Goal: Information Seeking & Learning: Learn about a topic

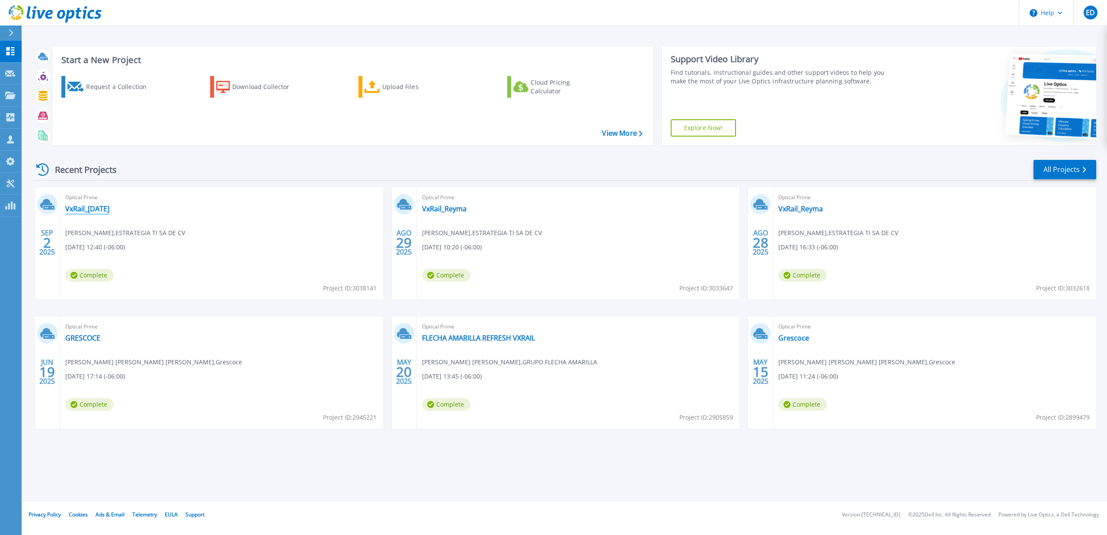
click at [81, 211] on link "VxRail_[DATE]" at bounding box center [87, 209] width 44 height 9
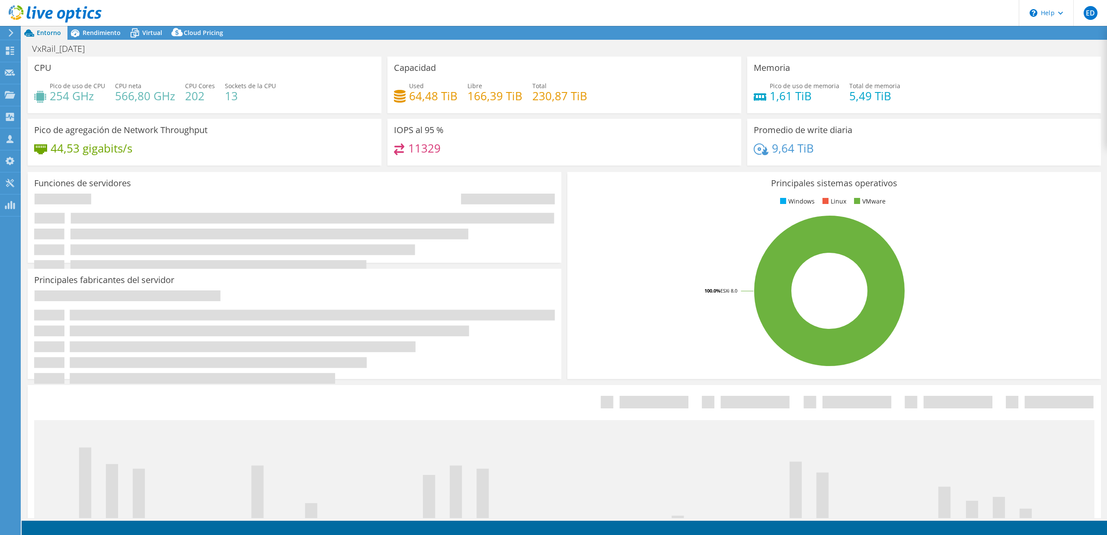
select select "USD"
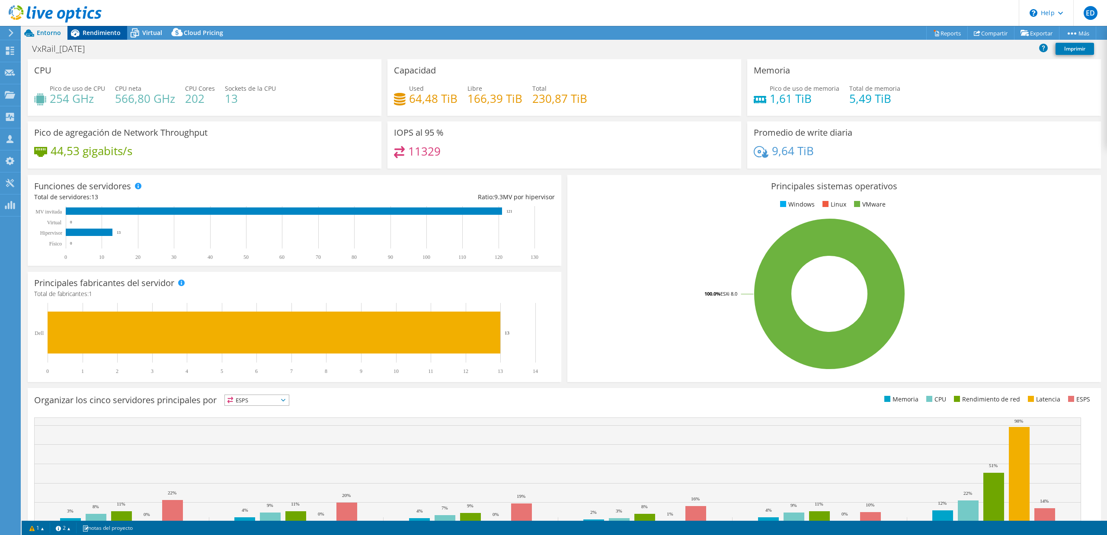
click at [95, 37] on div "Rendimiento" at bounding box center [97, 33] width 60 height 14
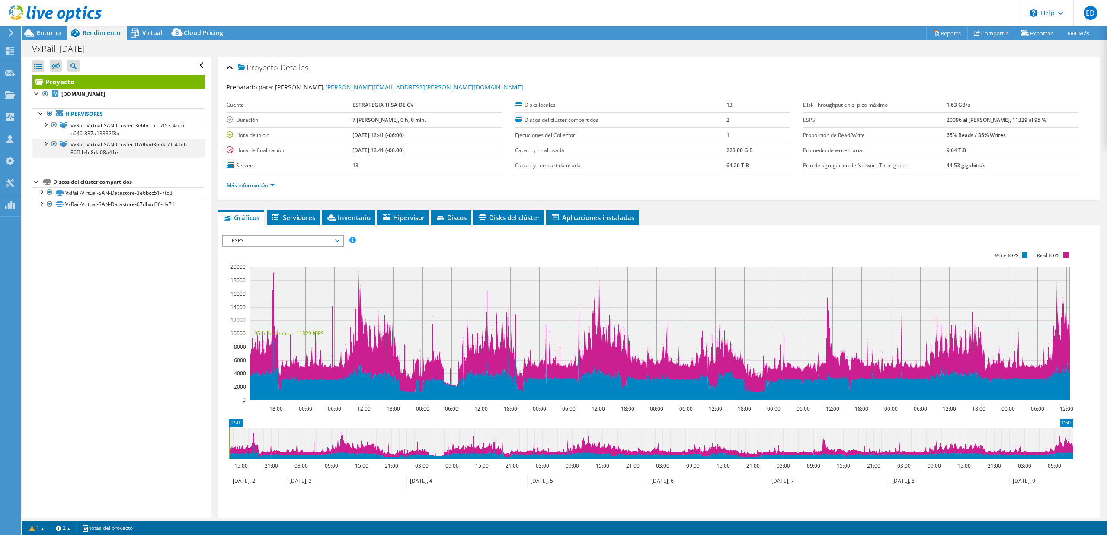
click at [45, 147] on div at bounding box center [45, 143] width 9 height 9
click at [54, 144] on div at bounding box center [54, 144] width 9 height 10
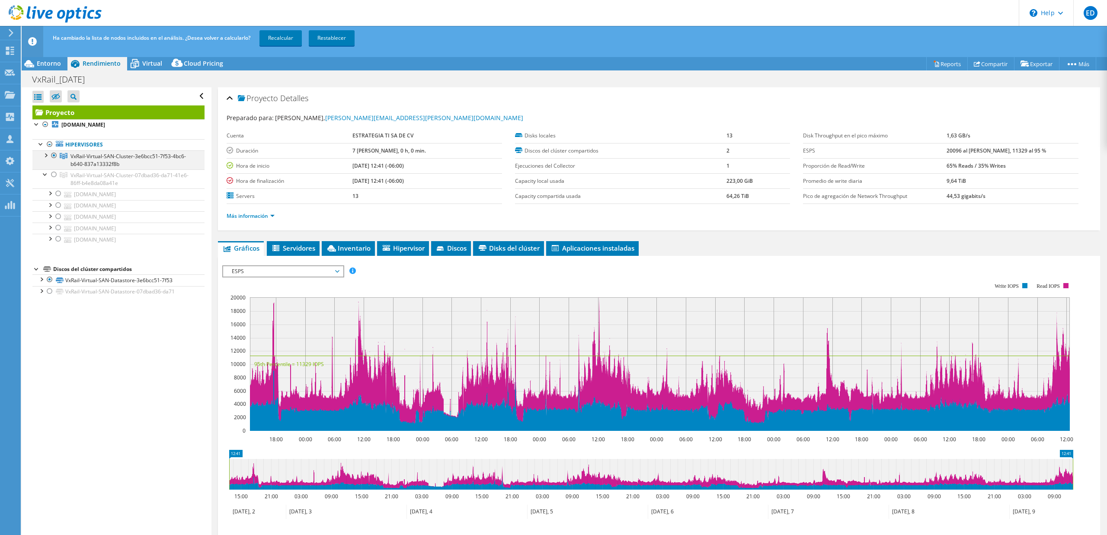
click at [44, 157] on div at bounding box center [45, 154] width 9 height 9
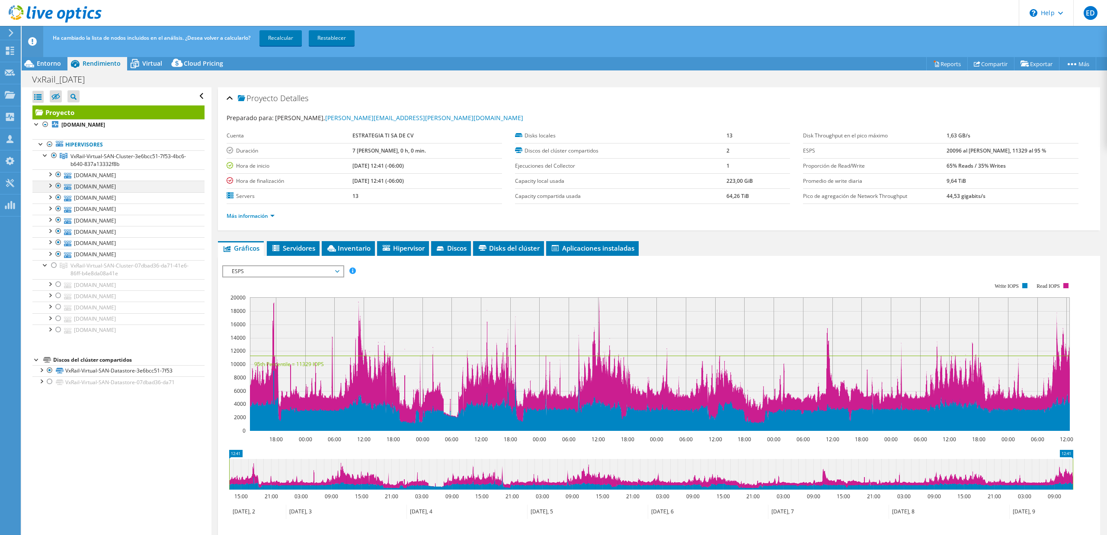
click at [56, 187] on div at bounding box center [58, 186] width 9 height 10
click at [59, 177] on div at bounding box center [58, 175] width 9 height 10
click at [59, 256] on div at bounding box center [58, 254] width 9 height 10
click at [281, 42] on link "Recalcular" at bounding box center [280, 38] width 42 height 16
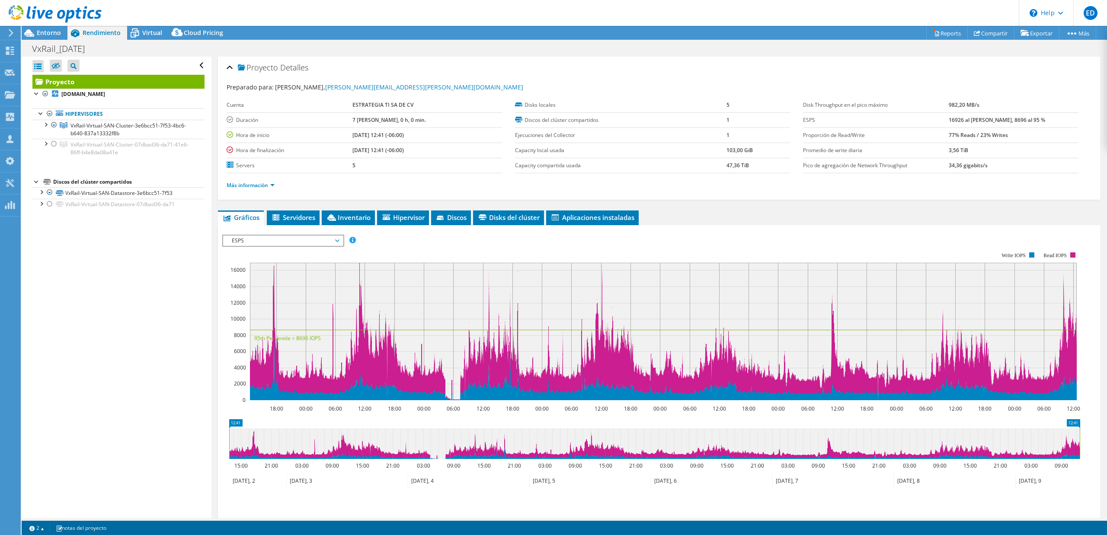
click at [251, 189] on li "Más información" at bounding box center [253, 186] width 53 height 10
click at [255, 186] on link "Más información" at bounding box center [251, 185] width 48 height 7
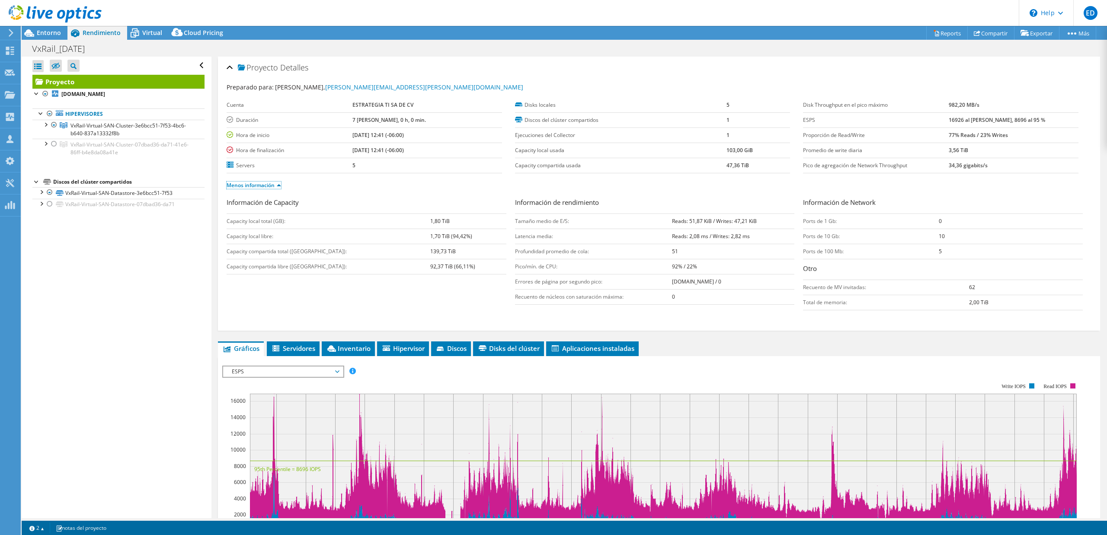
scroll to position [203, 0]
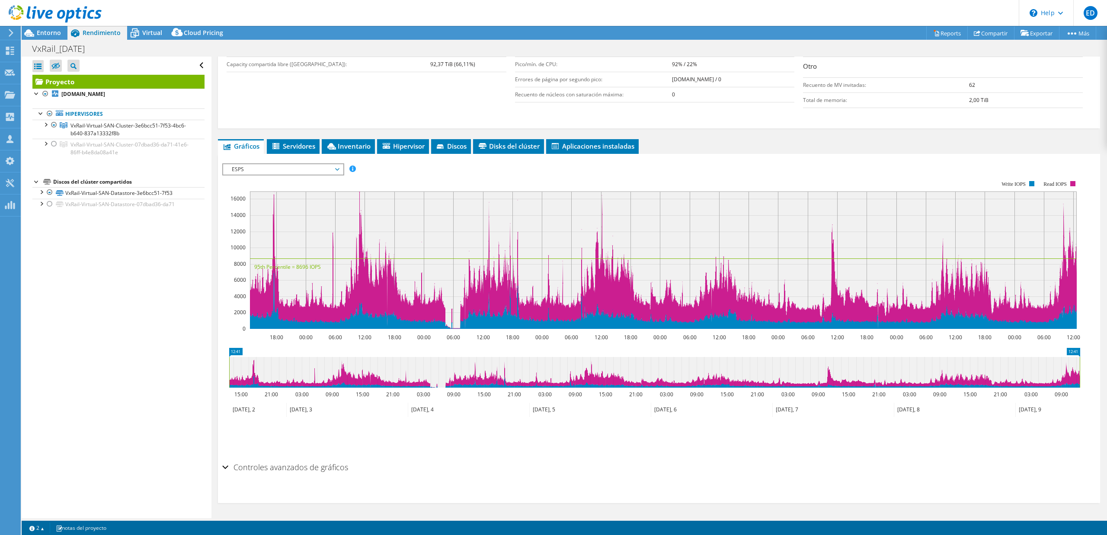
click at [321, 174] on span "ESPS" at bounding box center [282, 169] width 111 height 10
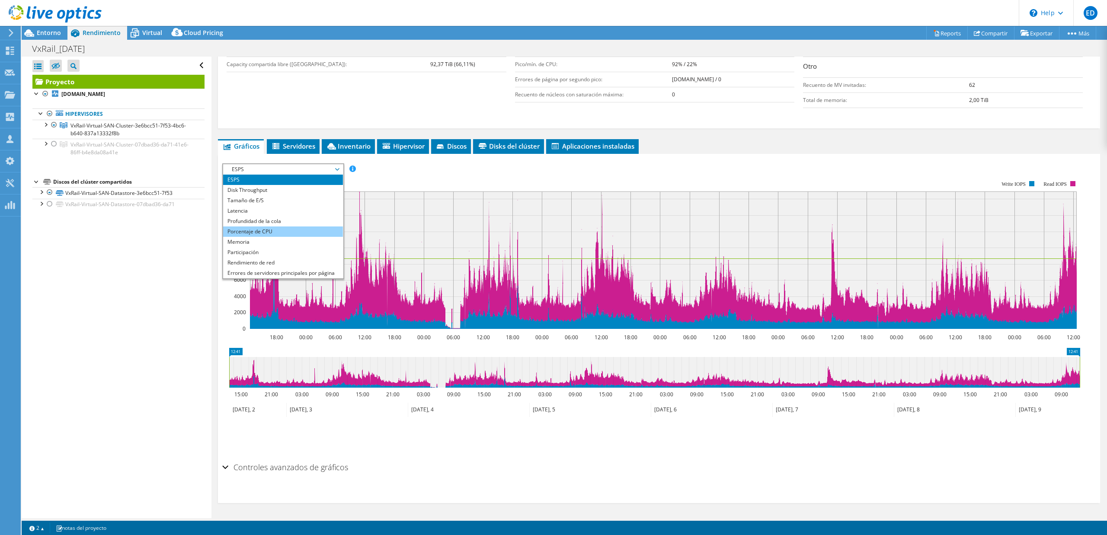
click at [258, 234] on li "Porcentaje de CPU" at bounding box center [283, 232] width 120 height 10
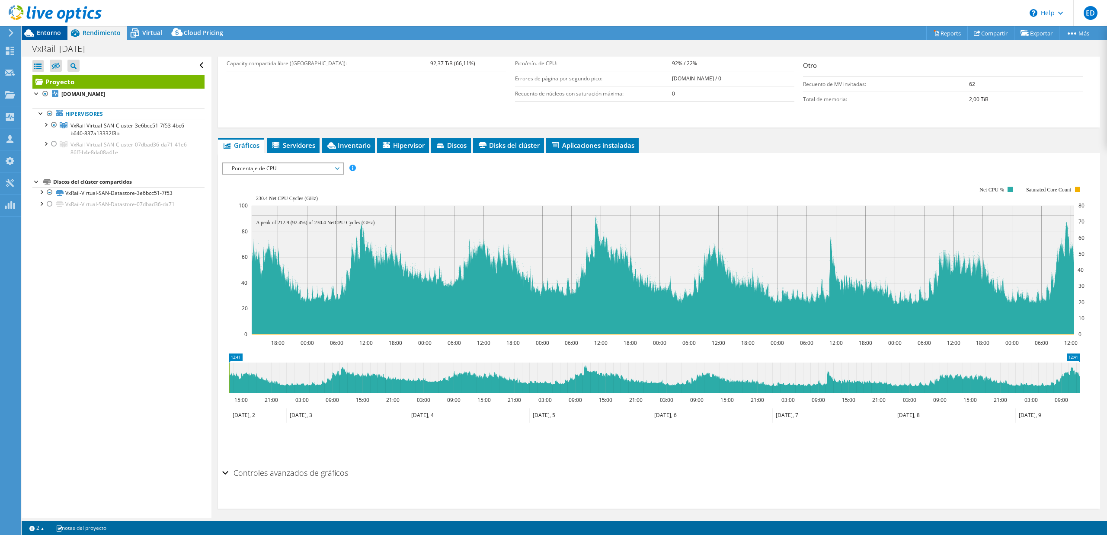
click at [49, 35] on span "Entorno" at bounding box center [49, 33] width 24 height 8
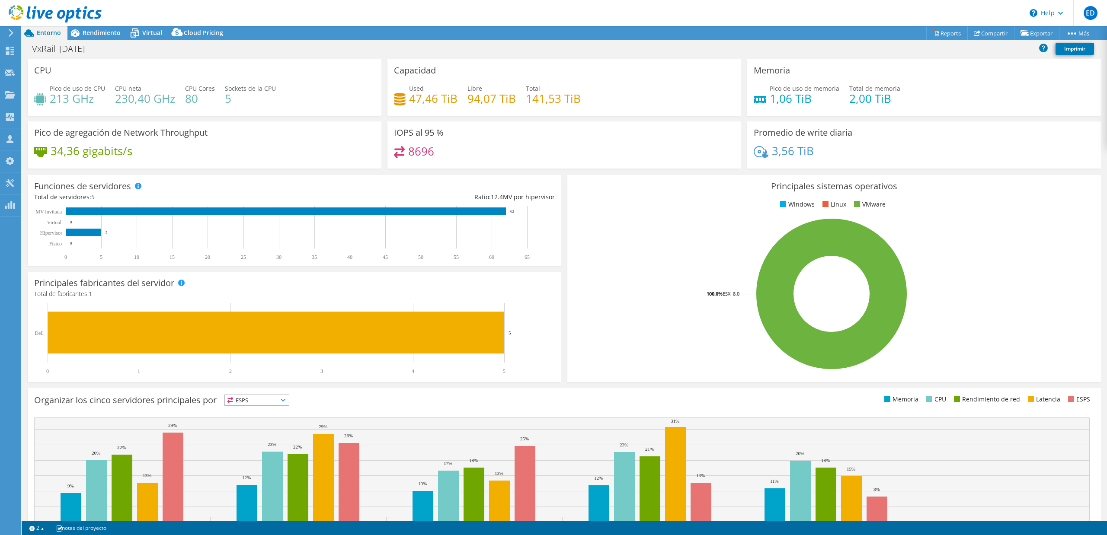
scroll to position [0, 0]
click at [104, 31] on span "Rendimiento" at bounding box center [102, 33] width 38 height 8
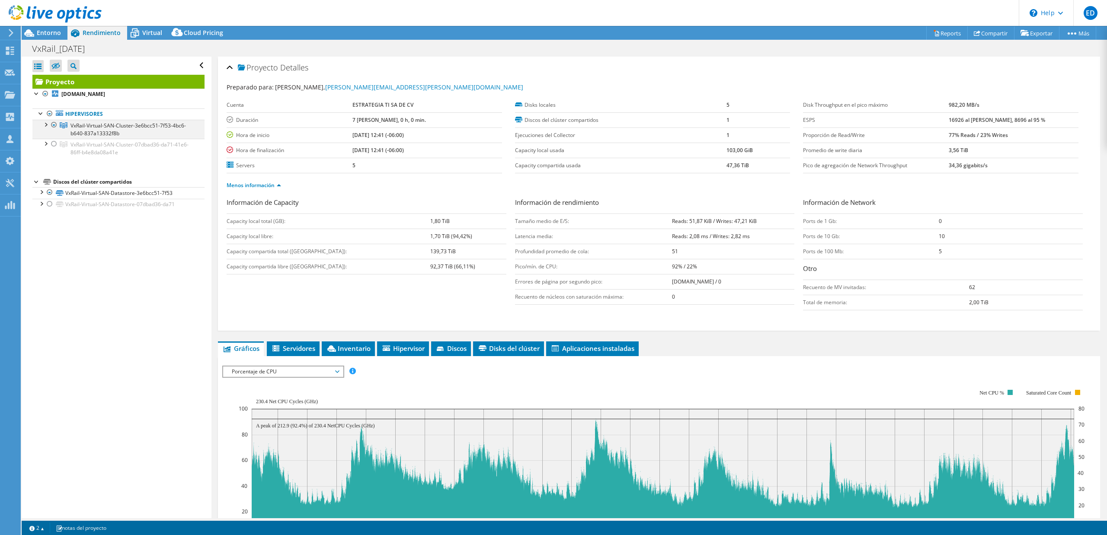
click at [43, 126] on div at bounding box center [45, 124] width 9 height 9
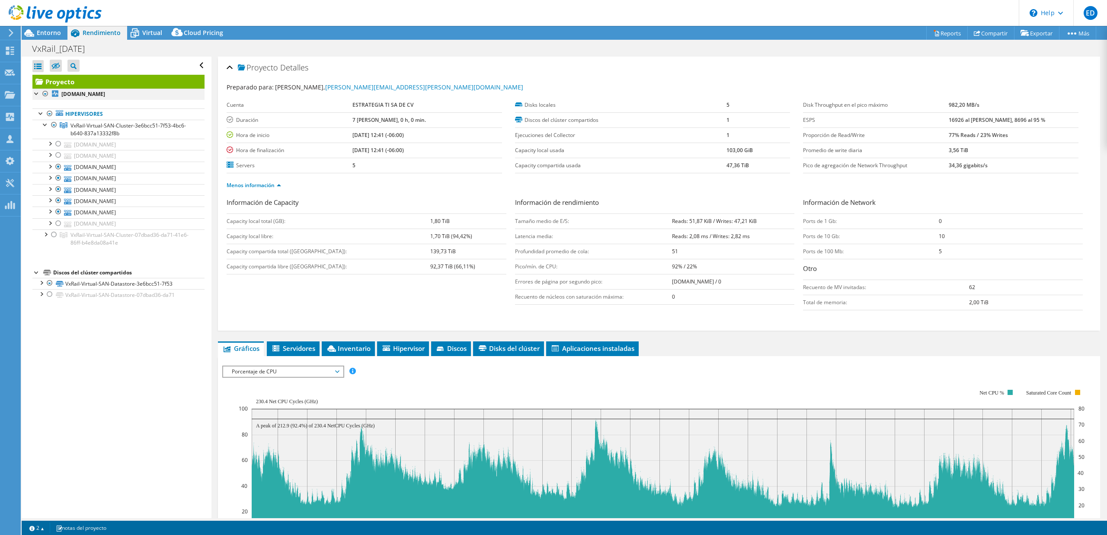
click at [35, 94] on div at bounding box center [36, 93] width 9 height 9
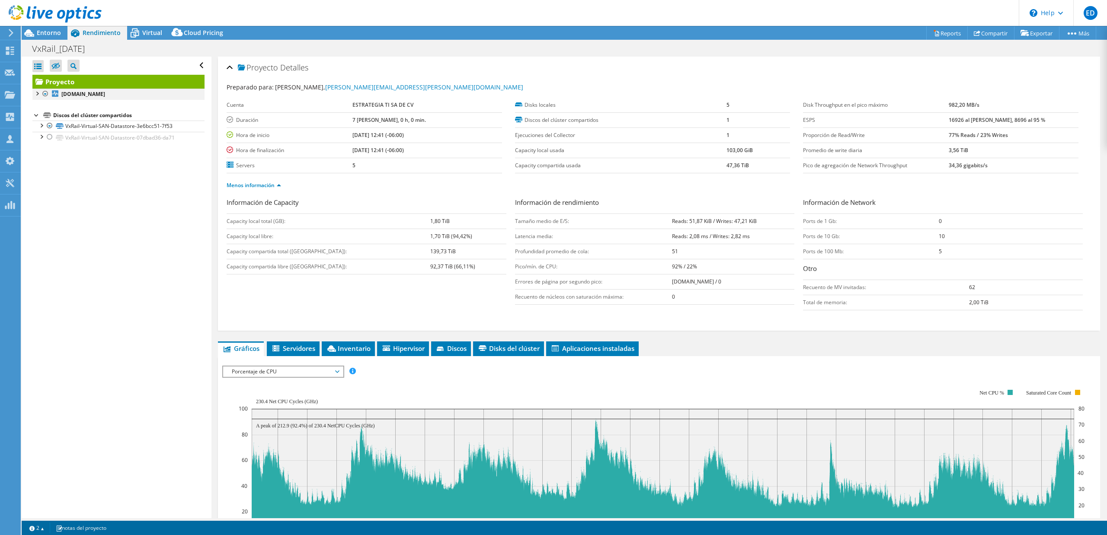
click at [35, 94] on div at bounding box center [36, 93] width 9 height 9
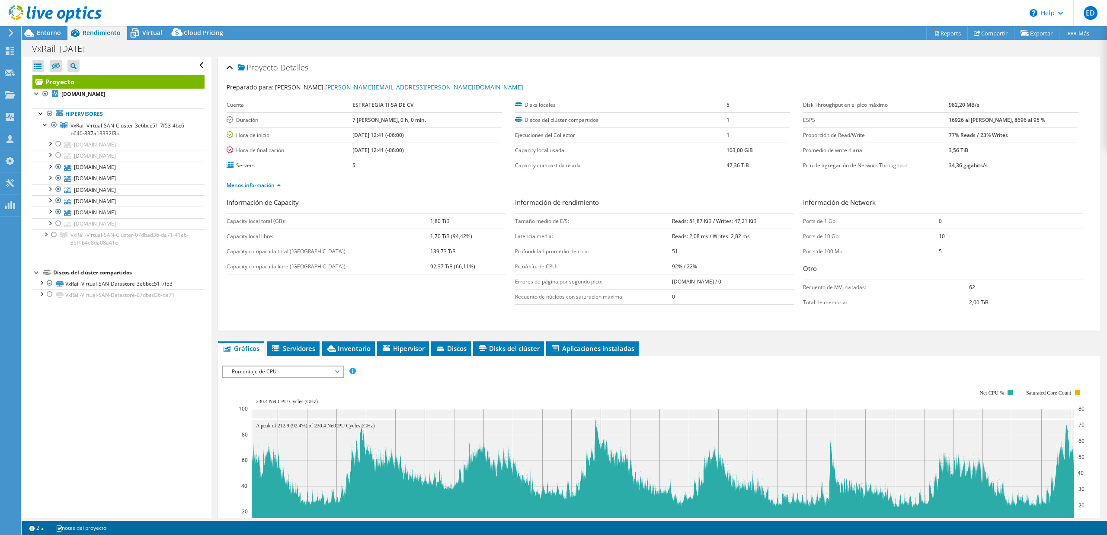
scroll to position [210, 0]
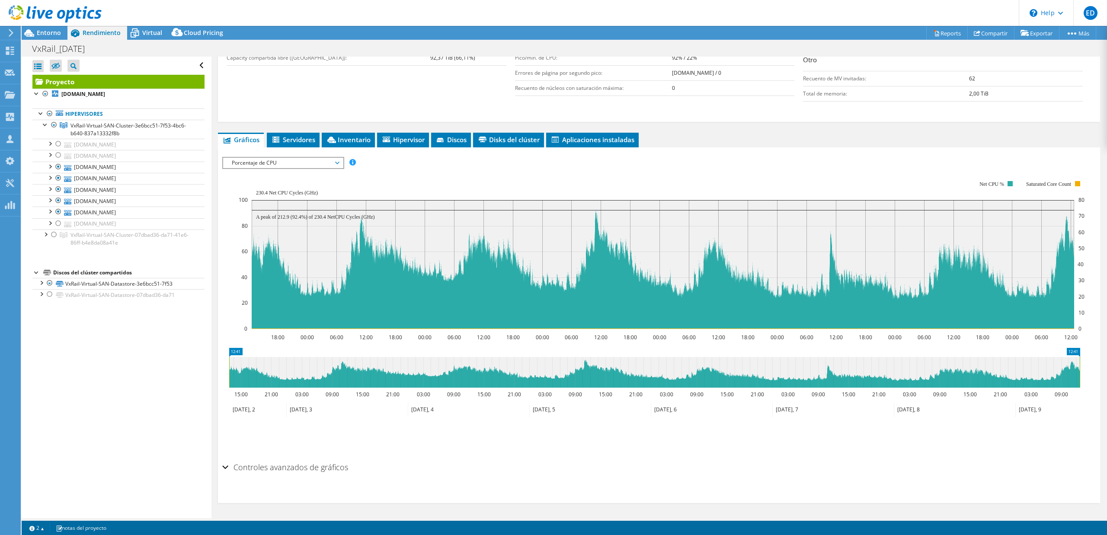
click at [337, 158] on span "Porcentaje de CPU" at bounding box center [282, 163] width 111 height 10
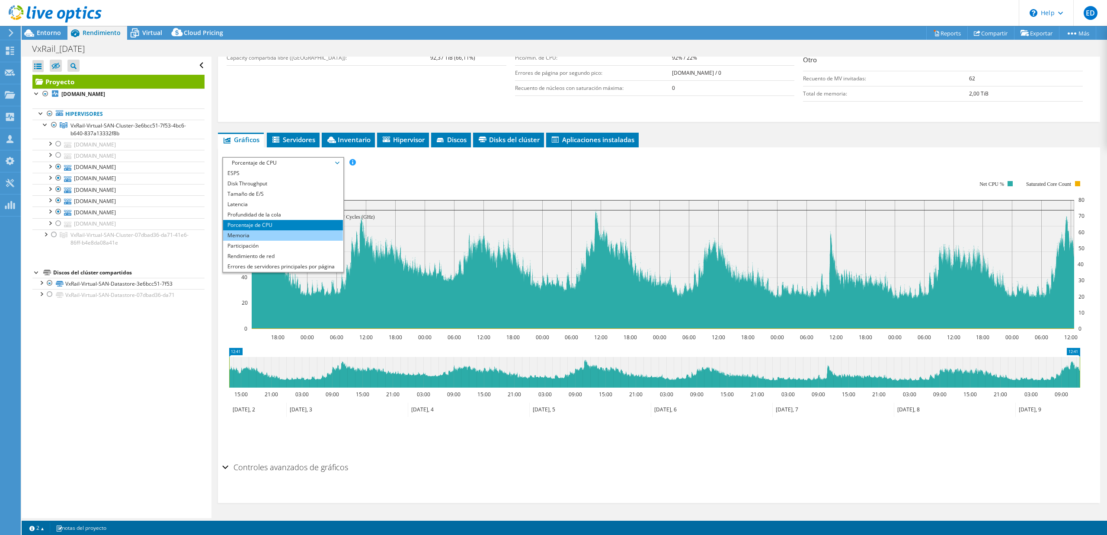
click at [269, 240] on li "Memoria" at bounding box center [283, 235] width 120 height 10
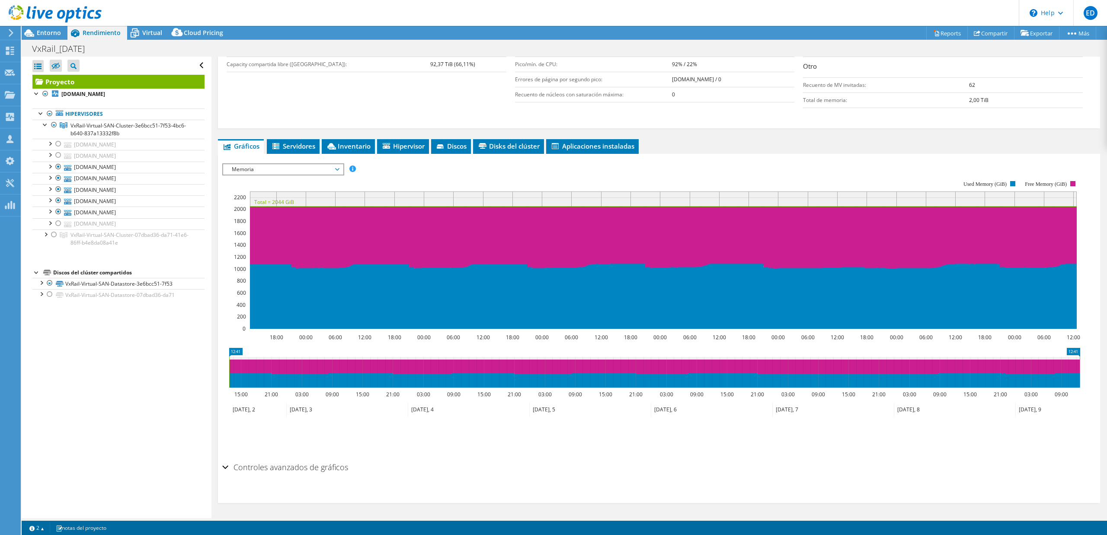
scroll to position [203, 0]
click at [102, 371] on div "Abrir todo Cerrar todo Ocultar nodos excluidos Filtro de árbol del proyecto" at bounding box center [116, 288] width 189 height 462
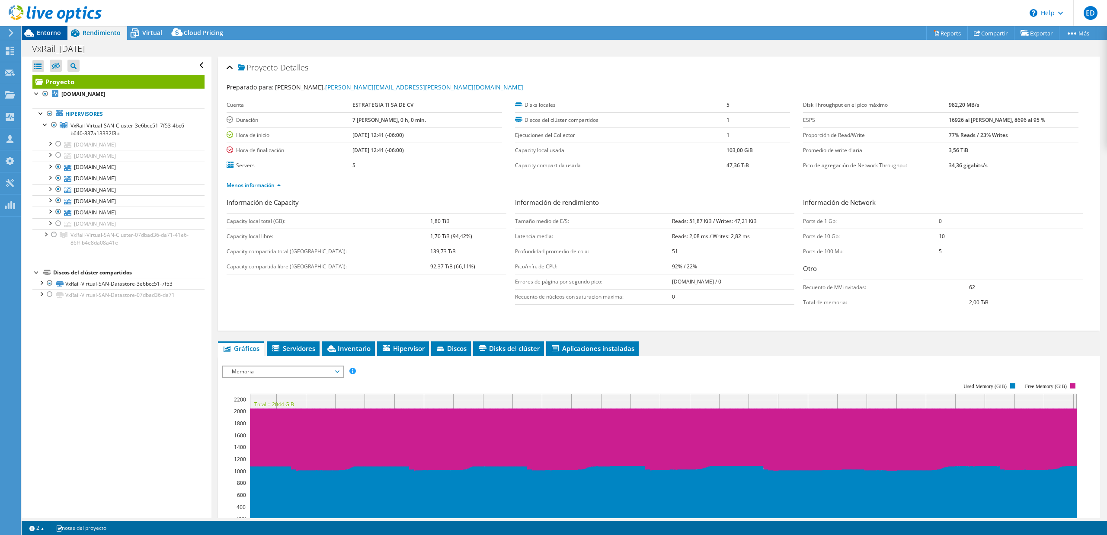
click at [45, 31] on span "Entorno" at bounding box center [49, 33] width 24 height 8
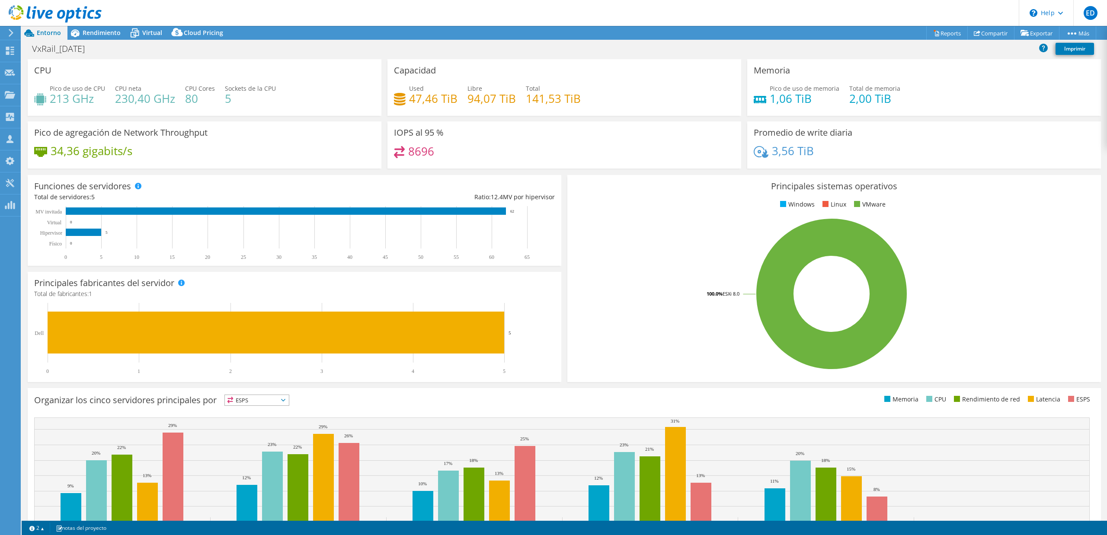
click at [479, 144] on div "IOPS al 95 % 8696" at bounding box center [564, 145] width 354 height 47
click at [230, 162] on div "34,36 gigabits/s" at bounding box center [204, 155] width 341 height 18
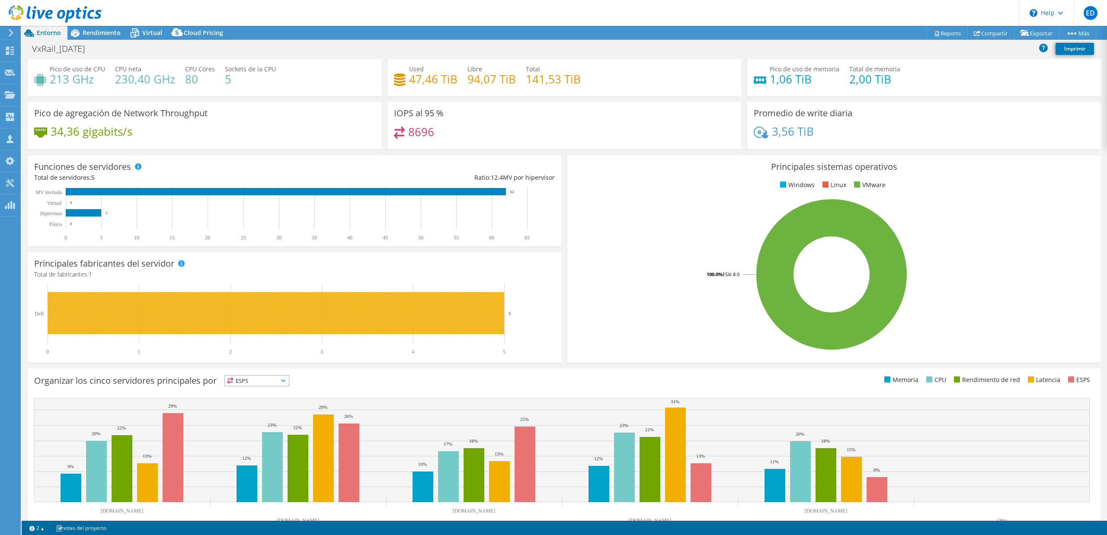
scroll to position [0, 0]
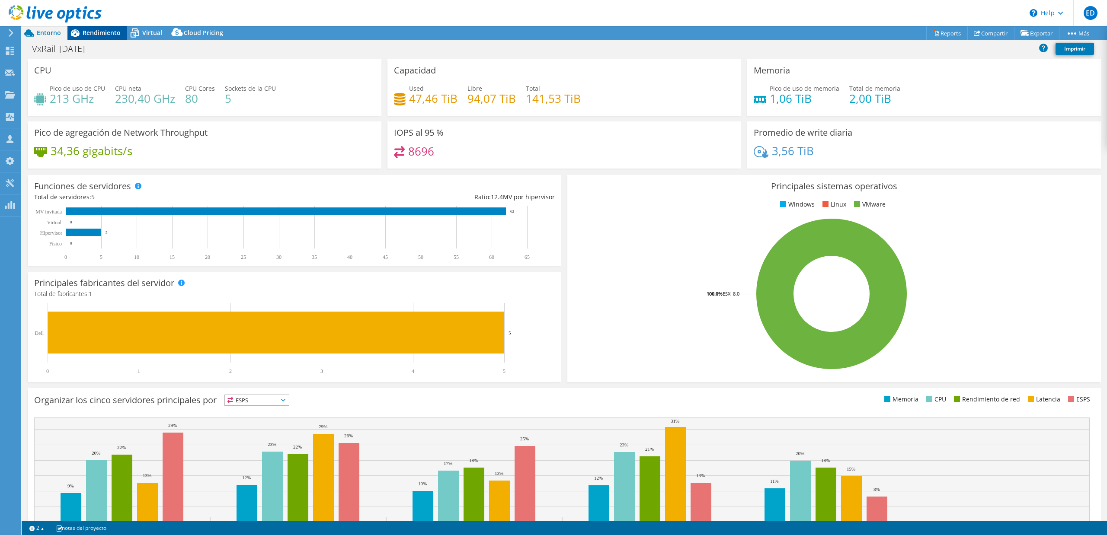
click at [90, 33] on span "Rendimiento" at bounding box center [102, 33] width 38 height 8
